Goal: Transaction & Acquisition: Purchase product/service

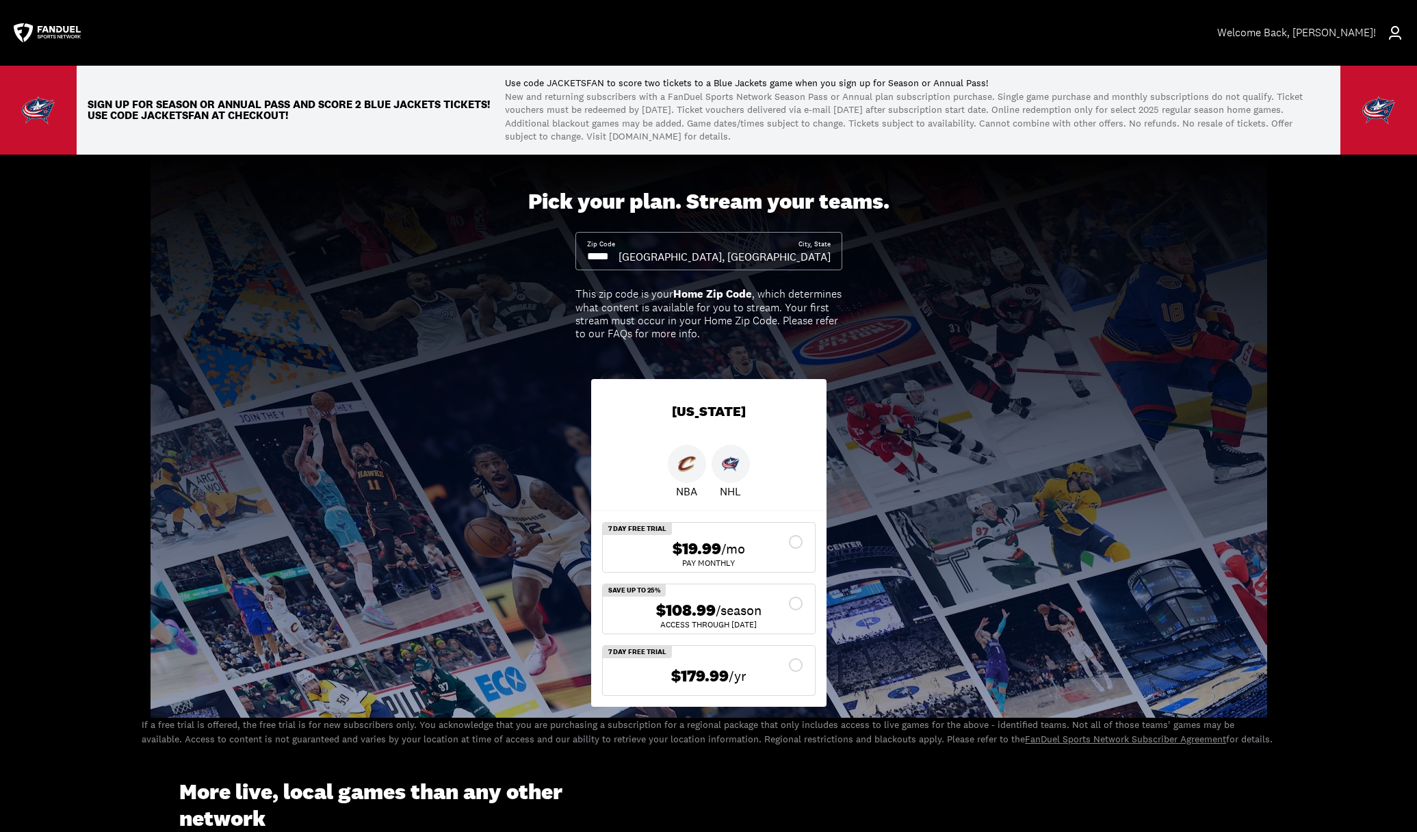
click at [802, 608] on div "$108.99 /season" at bounding box center [709, 611] width 190 height 20
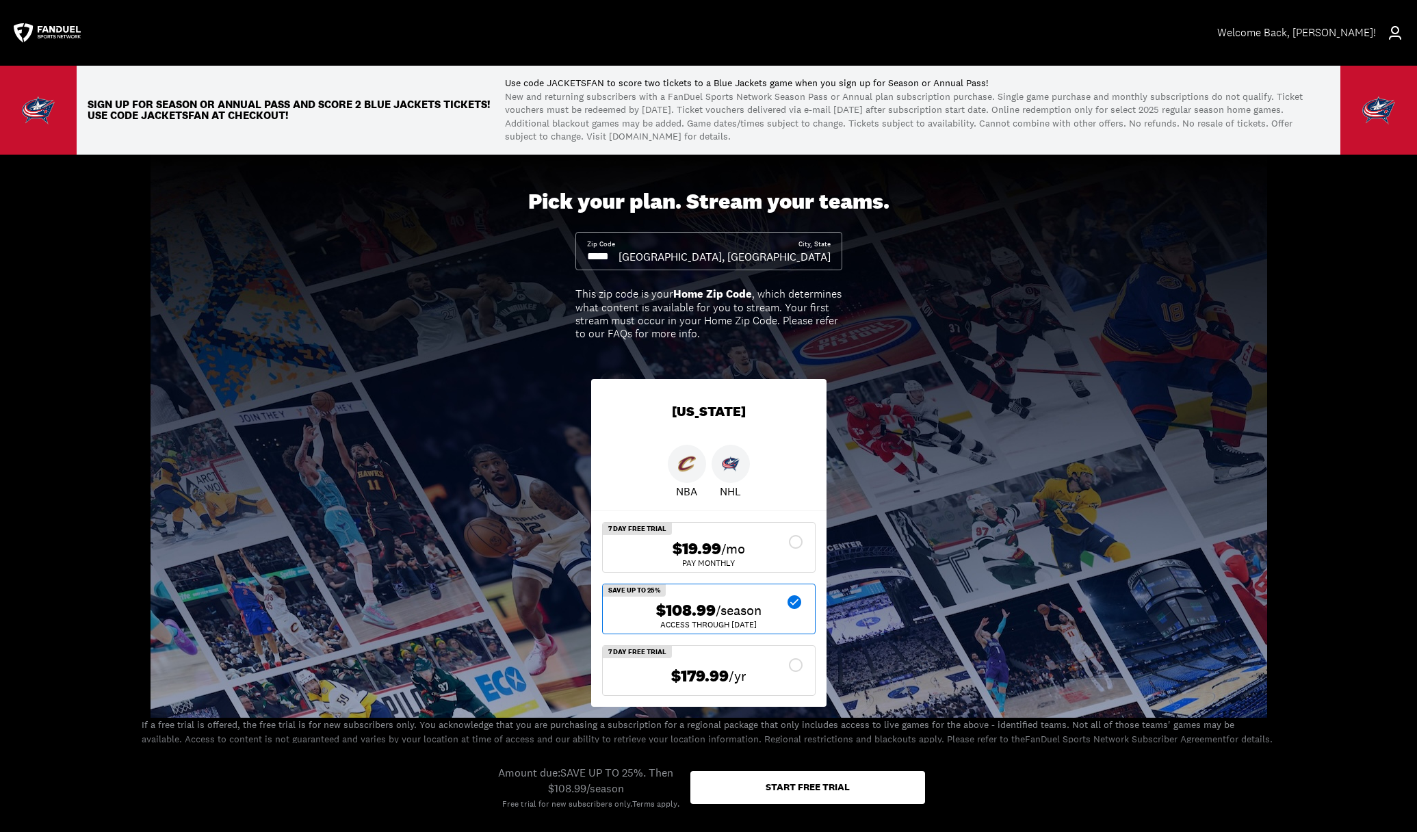
click at [823, 792] on div "Start free trial" at bounding box center [808, 787] width 84 height 10
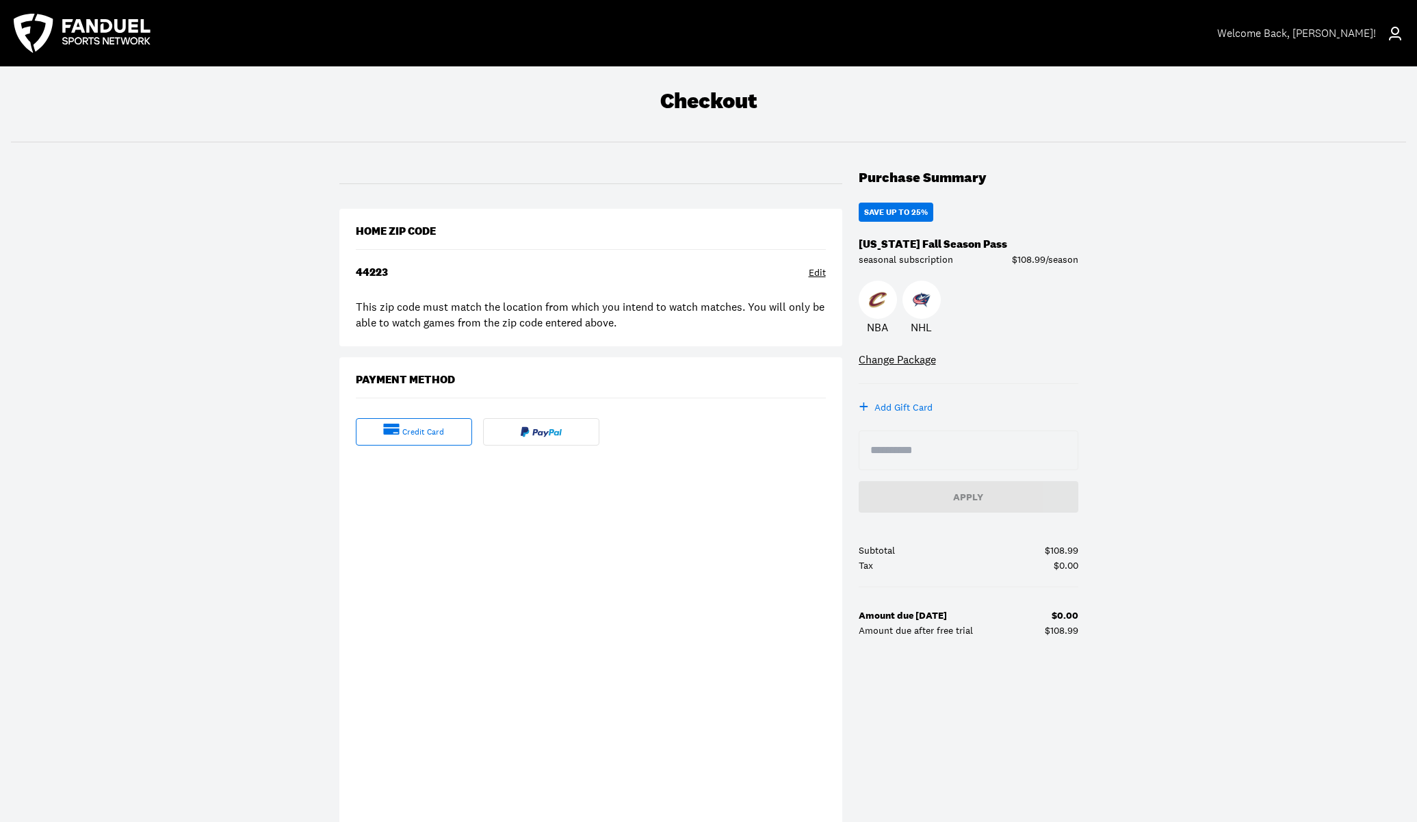
click at [444, 435] on div "credit card" at bounding box center [423, 432] width 42 height 12
click at [418, 439] on div "credit card" at bounding box center [414, 431] width 116 height 27
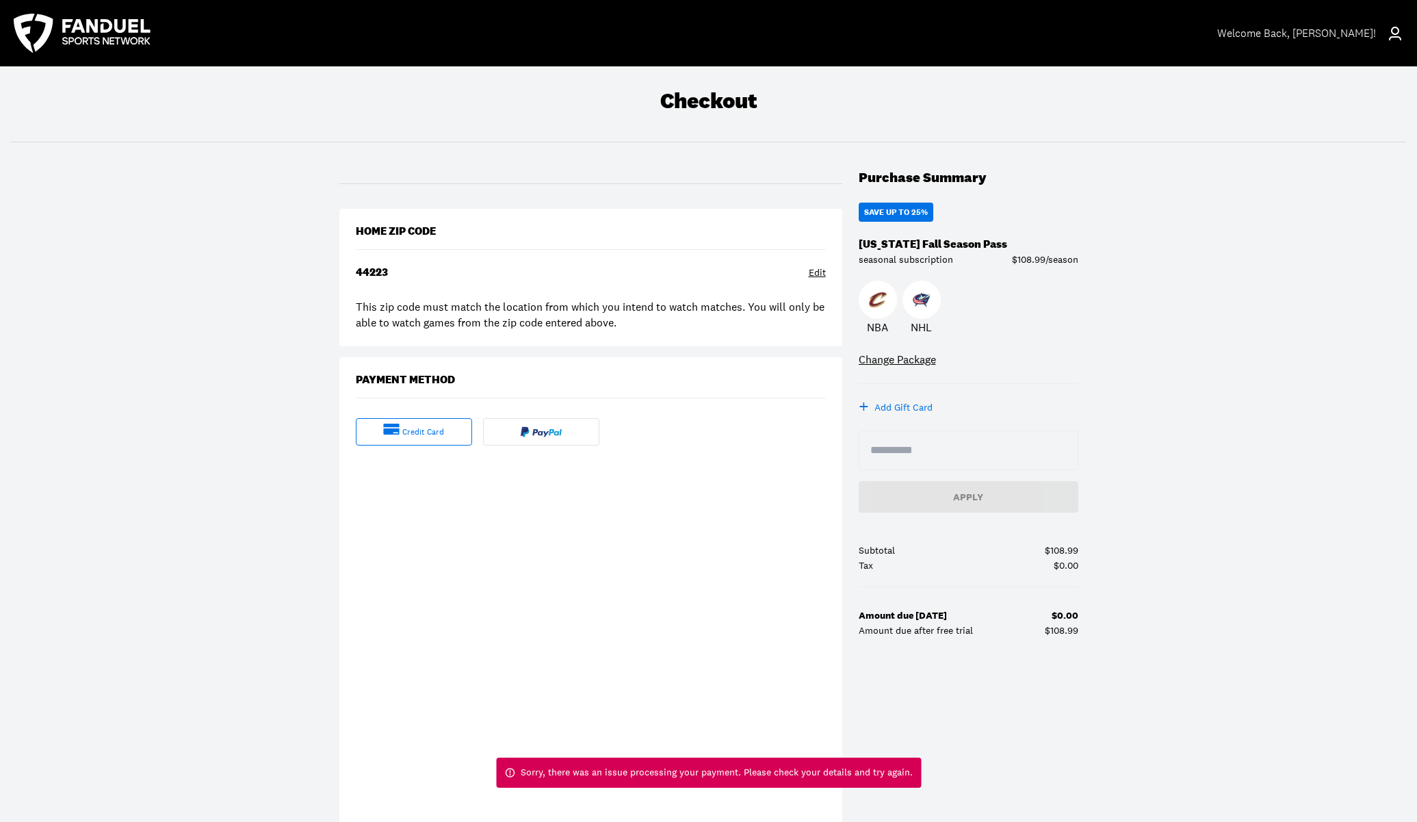
click at [411, 435] on div "credit card" at bounding box center [423, 432] width 42 height 12
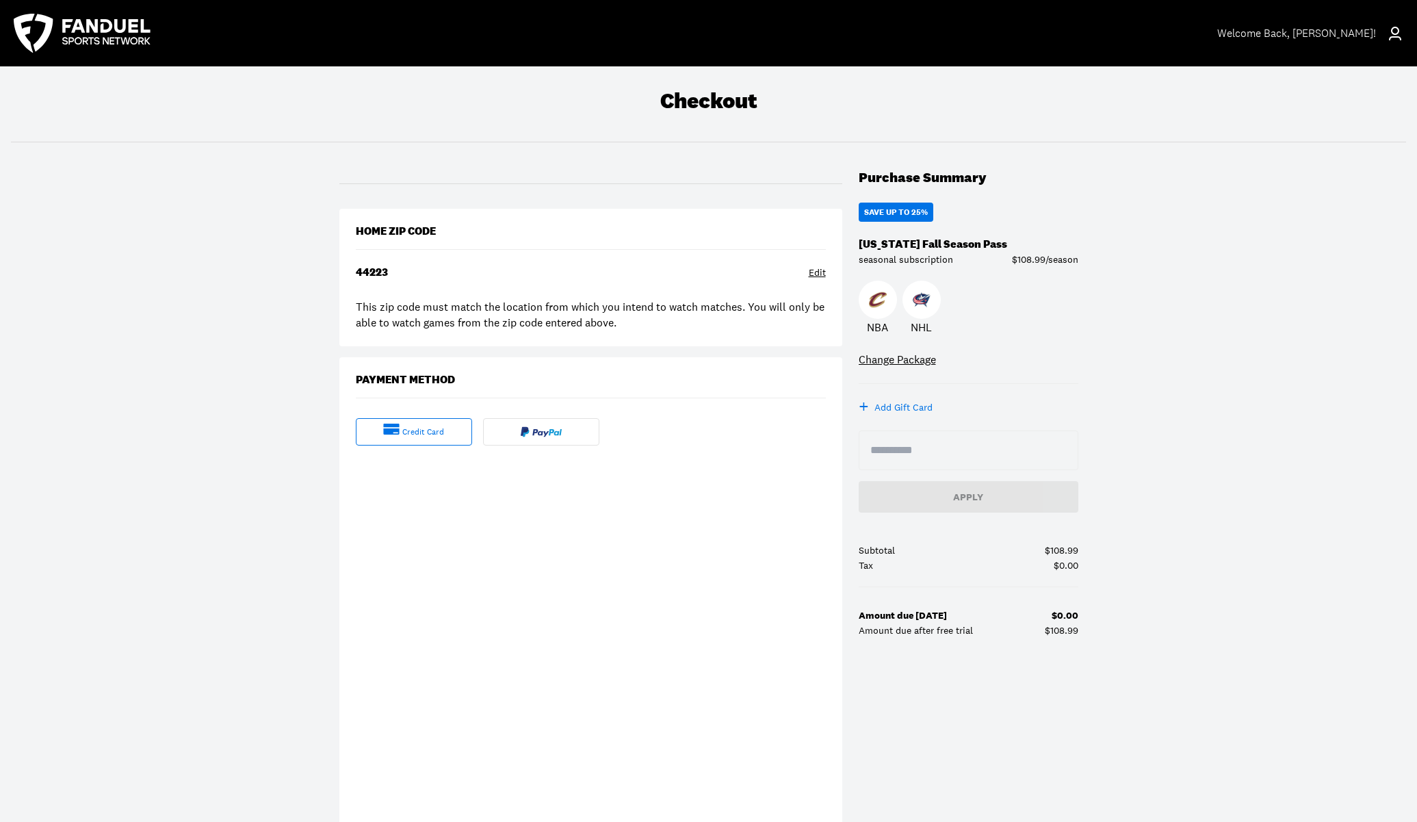
click at [300, 671] on div "Checkout Purchase Summary SAVE UP TO 25% [US_STATE] Fall Season Pass seasonal s…" at bounding box center [708, 475] width 1417 height 819
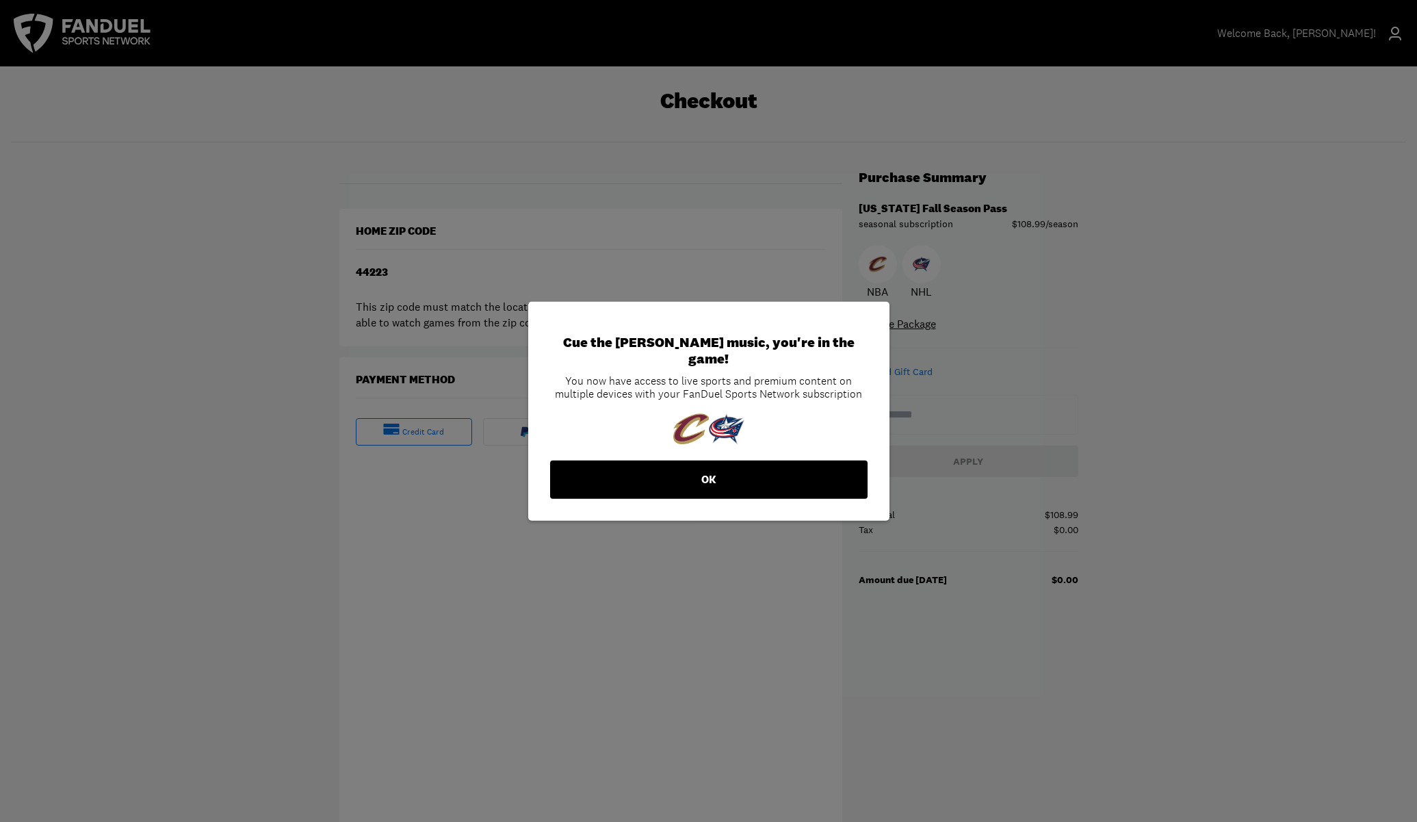
click at [721, 473] on button "OK" at bounding box center [709, 480] width 318 height 38
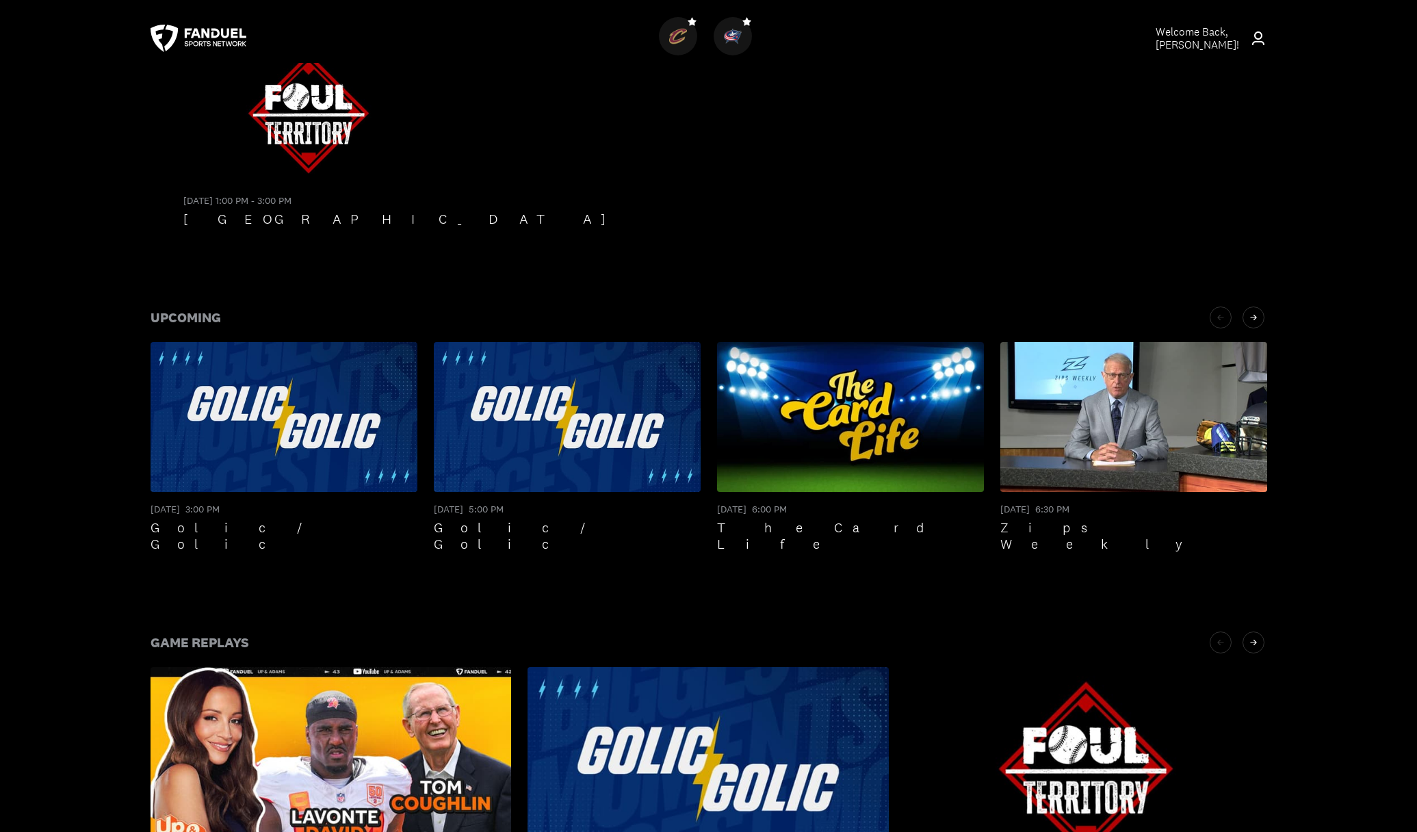
scroll to position [616, 0]
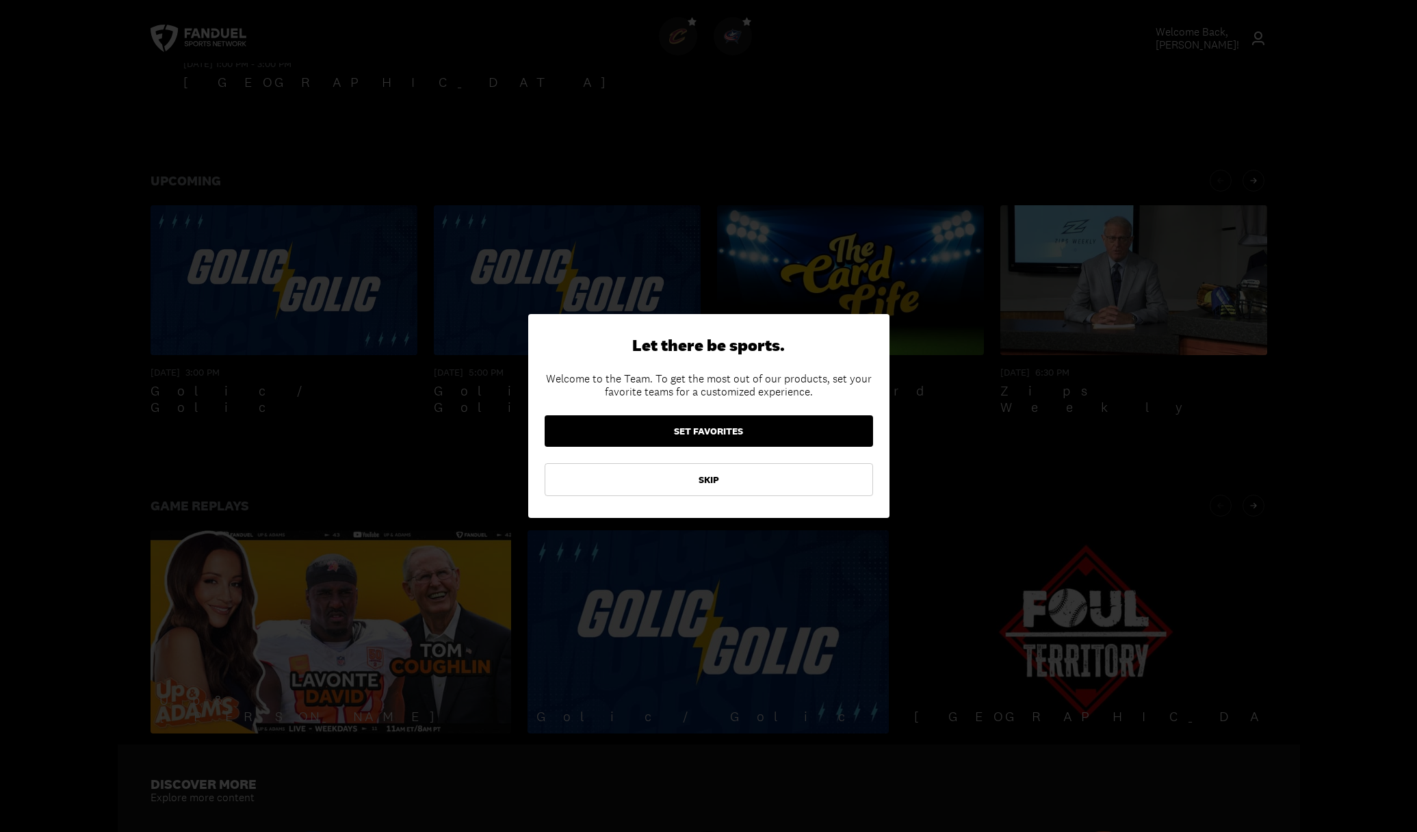
click at [721, 426] on button "SET FAVORITES" at bounding box center [709, 430] width 329 height 31
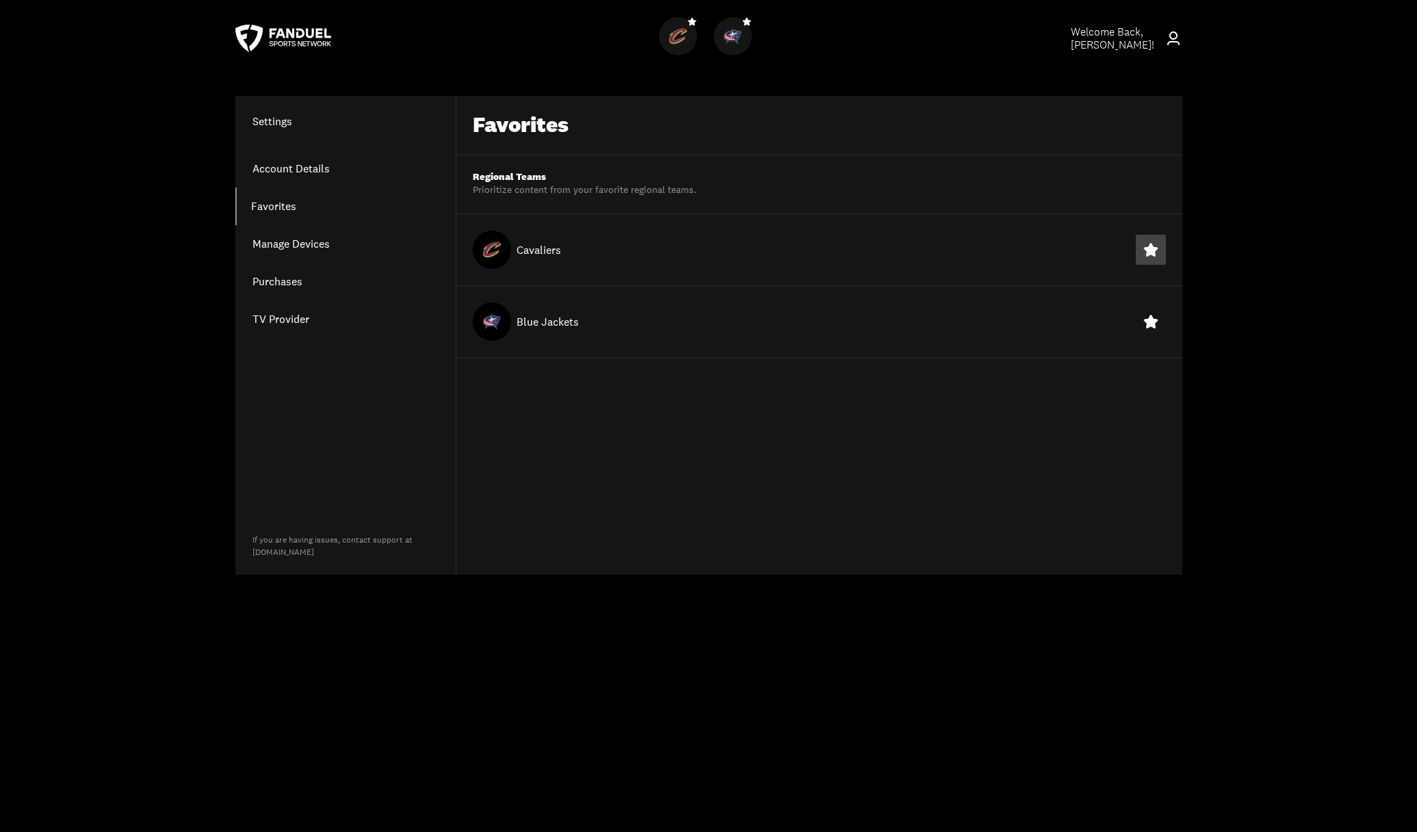
click at [1149, 244] on icon at bounding box center [1151, 250] width 16 height 16
click at [1149, 325] on icon at bounding box center [1151, 321] width 16 height 16
click at [535, 639] on div "Welcome Back, [PERSON_NAME] ! Settings Account Details Favorites Manage Devices…" at bounding box center [708, 416] width 1417 height 832
click at [274, 21] on div at bounding box center [306, 38] width 142 height 49
click at [310, 39] on icon at bounding box center [283, 38] width 96 height 27
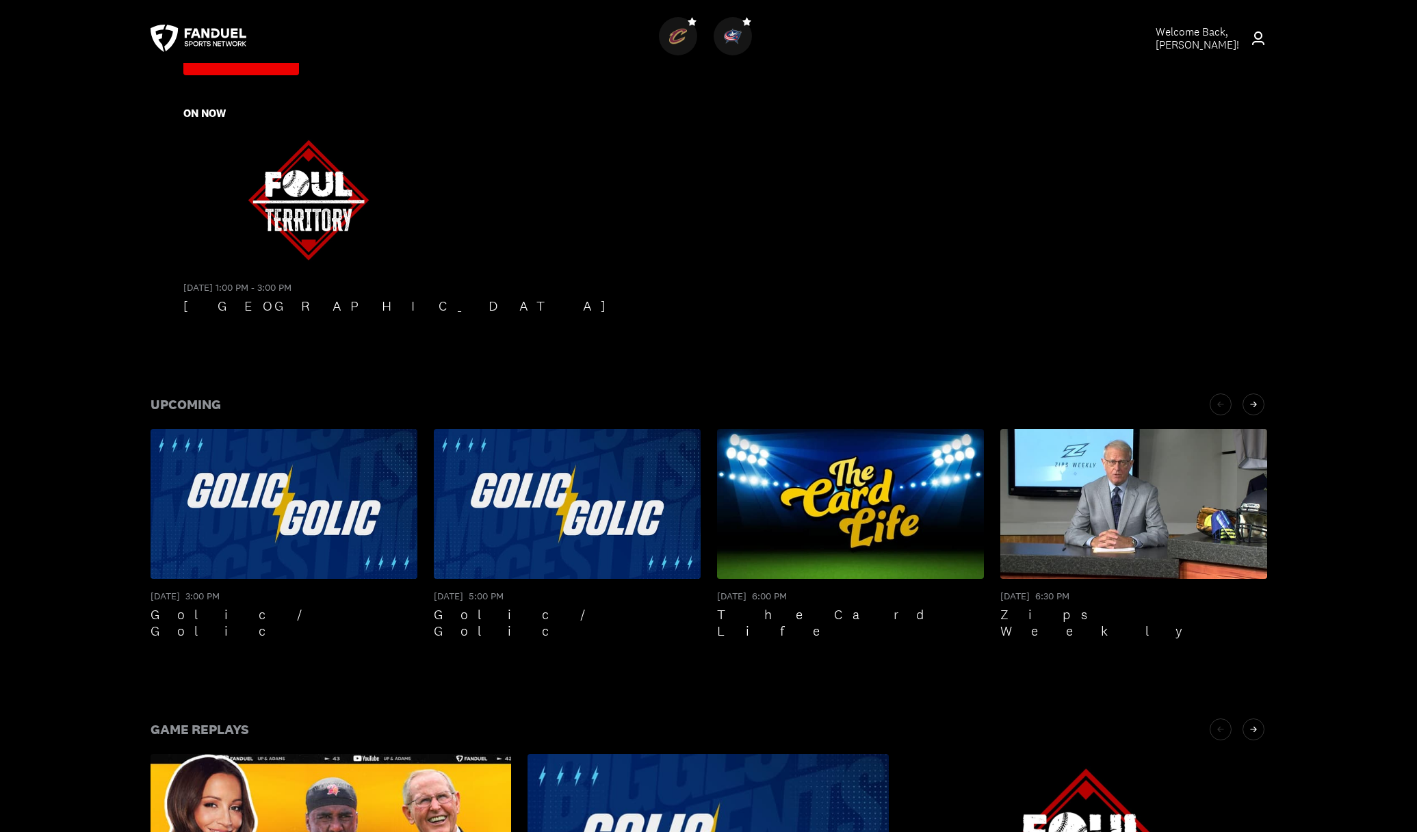
scroll to position [616, 0]
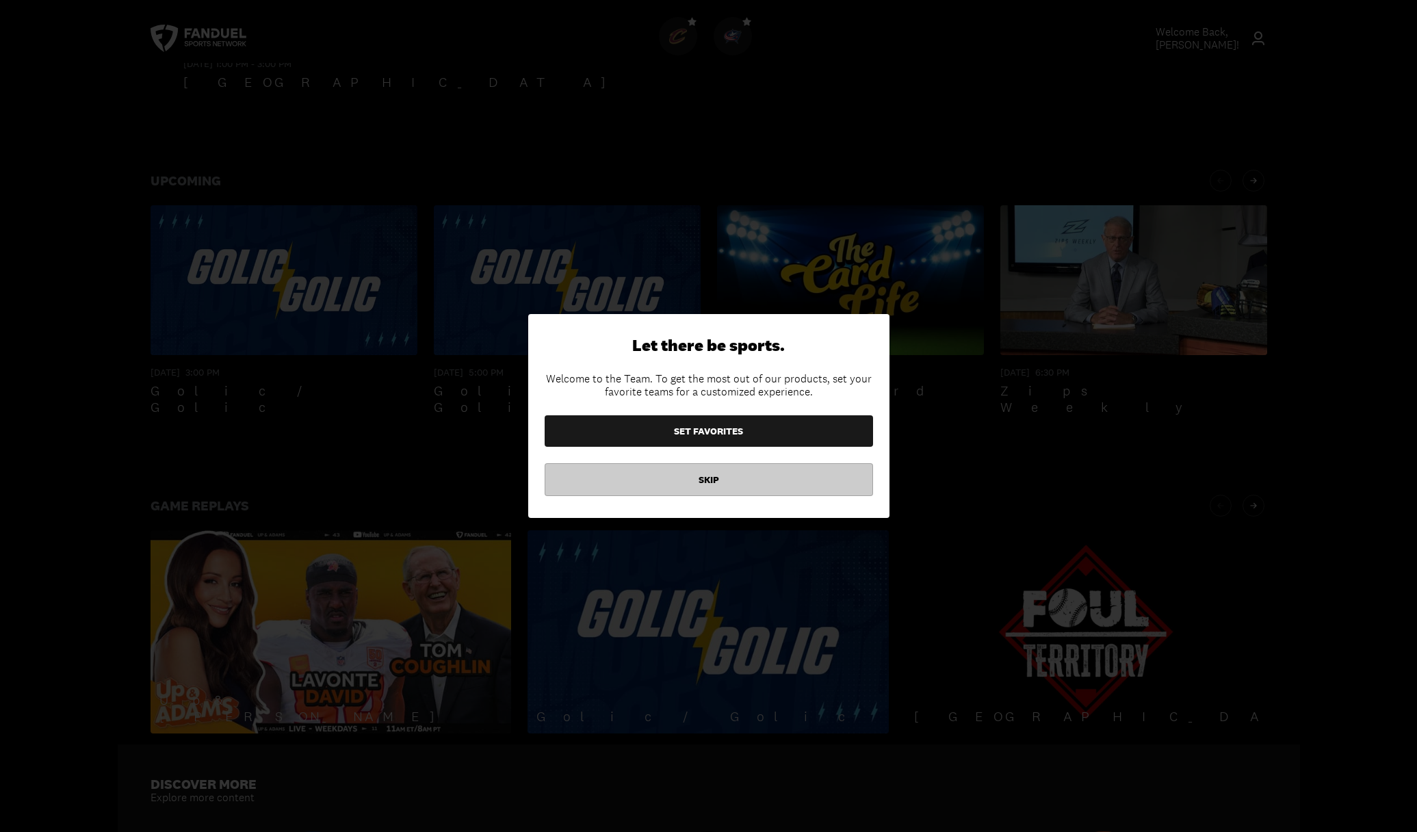
click at [696, 480] on button "SKIP" at bounding box center [709, 479] width 329 height 33
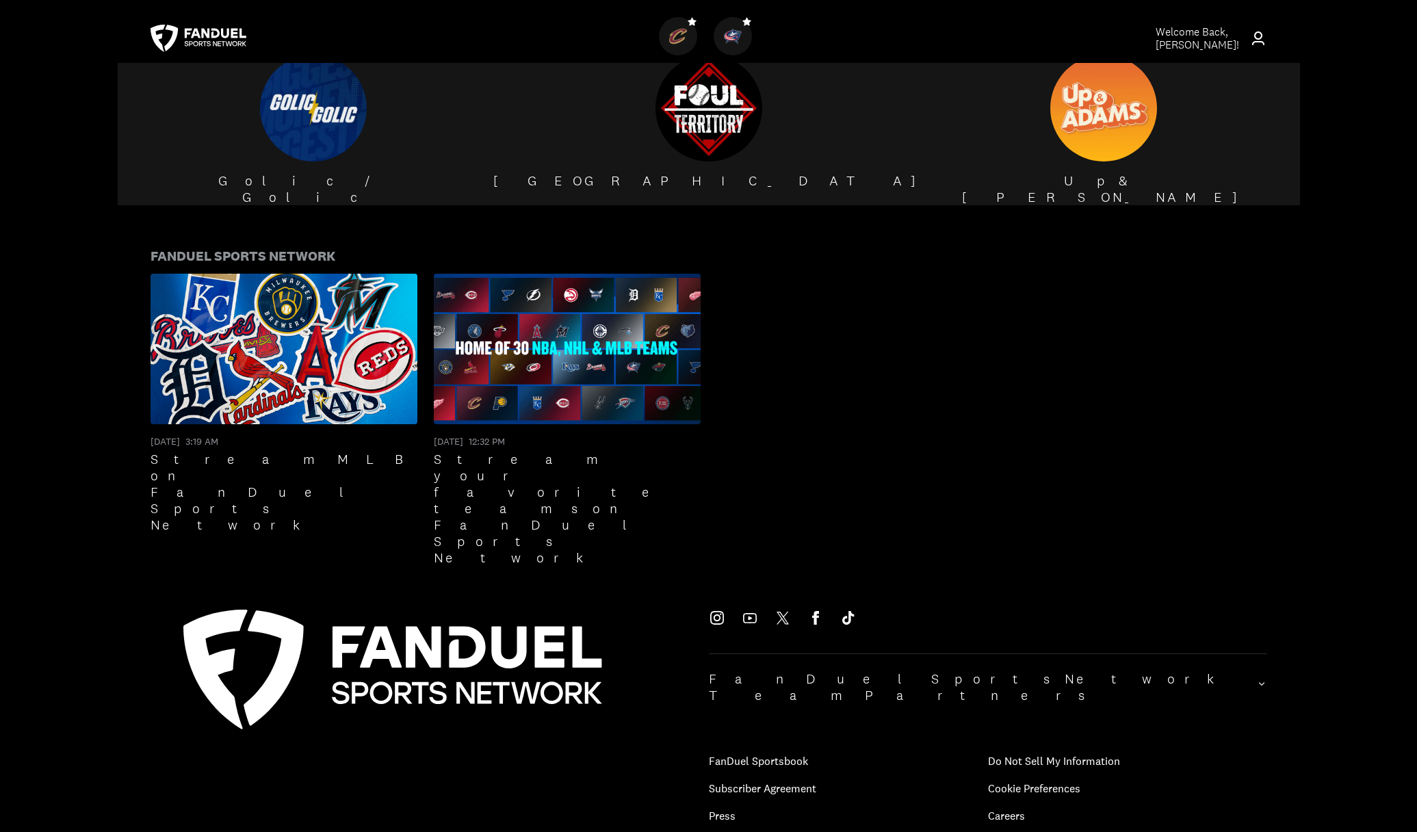
scroll to position [1435, 0]
